Goal: Download file/media

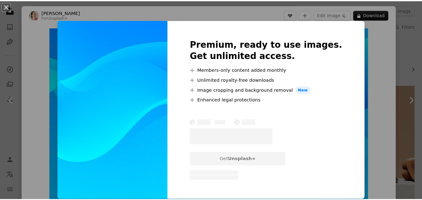
scroll to position [250, 0]
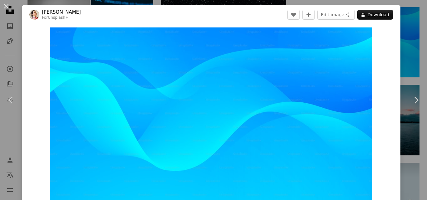
click at [4, 4] on button "An X shape" at bounding box center [7, 7] width 8 height 8
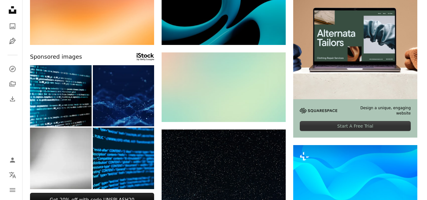
scroll to position [125, 0]
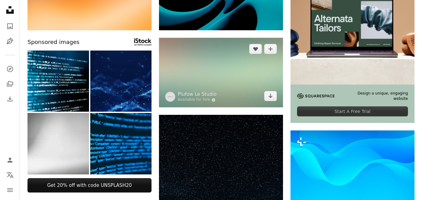
click at [200, 77] on img at bounding box center [221, 73] width 124 height 70
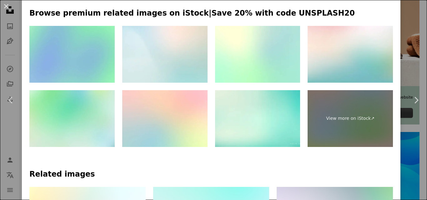
scroll to position [250, 0]
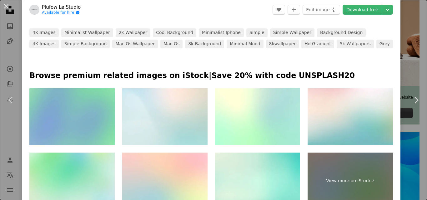
click at [62, 110] on img at bounding box center [71, 116] width 85 height 57
